Goal: Task Accomplishment & Management: Manage account settings

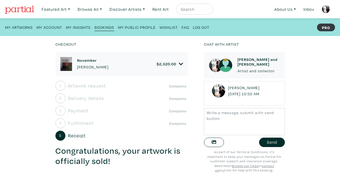
scroll to position [2914, 0]
click at [267, 82] on div "Apologies for the confusion." at bounding box center [244, 76] width 65 height 11
click at [261, 97] on small "Anne-Marie September 16, 2025 @ 10:50 AM" at bounding box center [244, 91] width 33 height 12
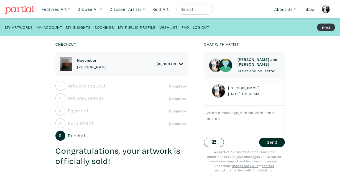
scroll to position [2933, 0]
drag, startPoint x: 217, startPoint y: 83, endPoint x: 272, endPoint y: 89, distance: 55.2
copy div "Thank you everyone! Tammy the price should have been corrected -- my bad. How s…"
click at [181, 65] on icon at bounding box center [181, 64] width 4 height 2
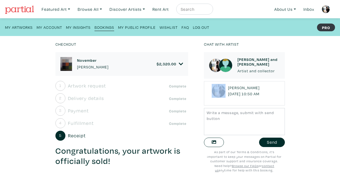
scroll to position [2944, 0]
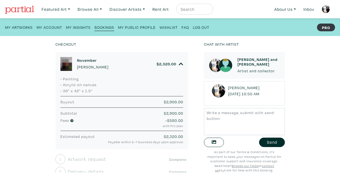
click at [321, 97] on div "Checkout November Anne-Marie Olczak $ 2,320.00 • Painting • Acrylic on canvas •…" at bounding box center [170, 108] width 357 height 144
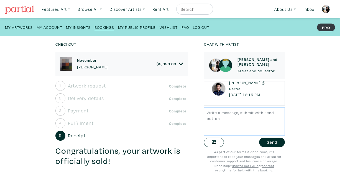
scroll to position [3183, 0]
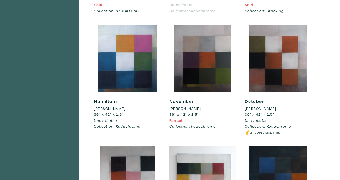
scroll to position [1921, 0]
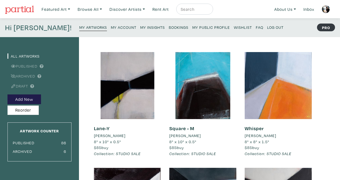
click at [82, 27] on small "My Artworks" at bounding box center [93, 27] width 28 height 5
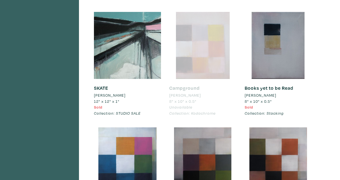
scroll to position [1887, 0]
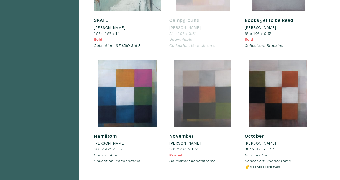
click at [182, 98] on div at bounding box center [202, 93] width 67 height 67
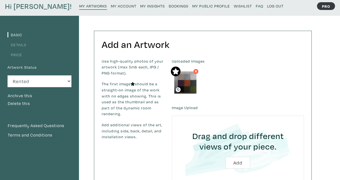
scroll to position [38, 0]
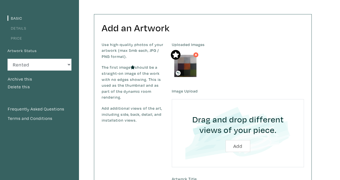
click at [14, 37] on link "Price" at bounding box center [14, 38] width 15 height 5
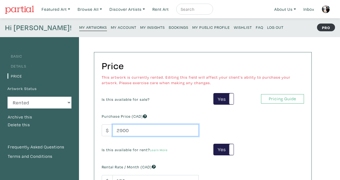
drag, startPoint x: 130, startPoint y: 129, endPoint x: 112, endPoint y: 129, distance: 18.6
click at [112, 129] on div "$ 2900" at bounding box center [150, 131] width 97 height 12
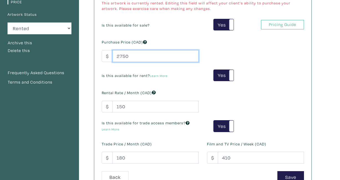
scroll to position [93, 0]
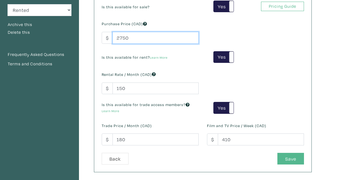
type input "2750"
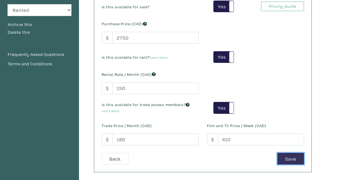
click at [279, 161] on button "Save" at bounding box center [291, 159] width 27 height 12
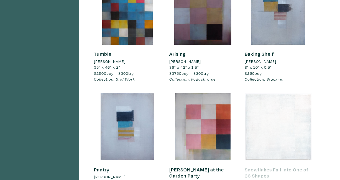
scroll to position [574, 0]
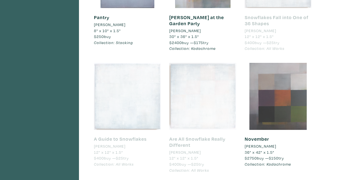
click at [263, 102] on div at bounding box center [278, 96] width 67 height 67
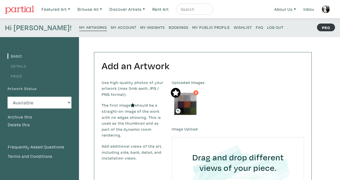
click at [20, 75] on link "Price" at bounding box center [14, 76] width 15 height 5
